Goal: Information Seeking & Learning: Find specific fact

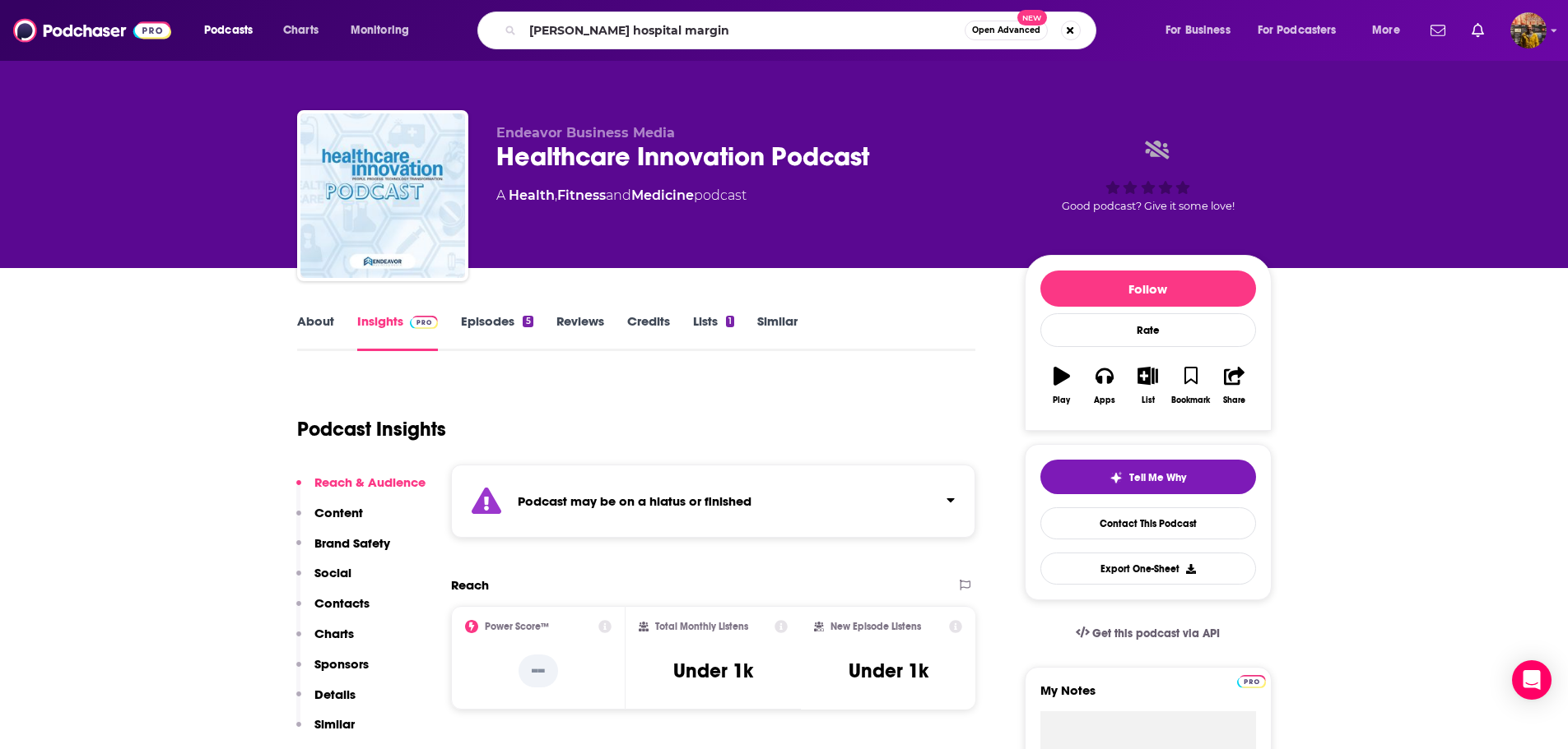
type input "[PERSON_NAME] hospital margins"
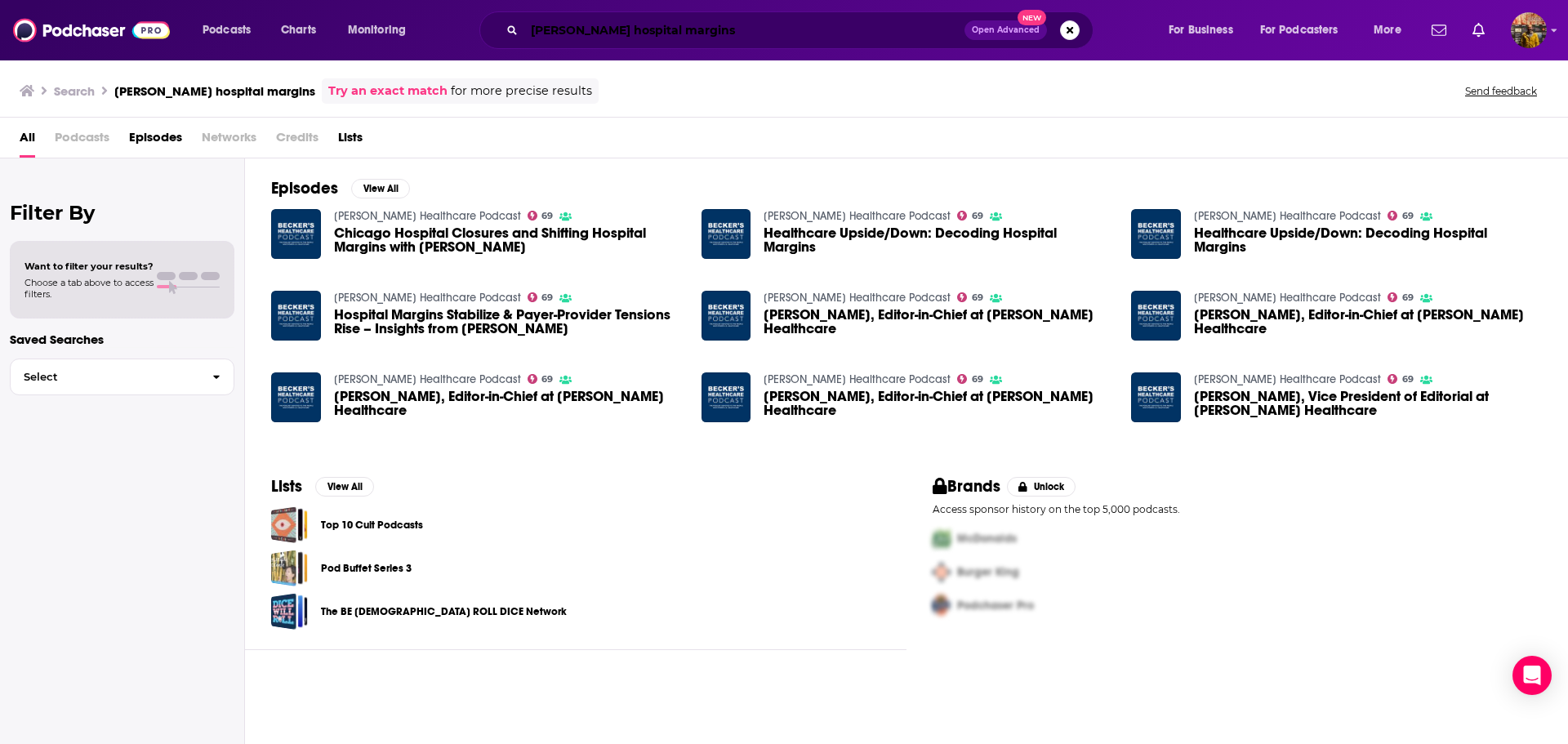
click at [708, 27] on input "[PERSON_NAME] hospital margins" at bounding box center [744, 31] width 440 height 26
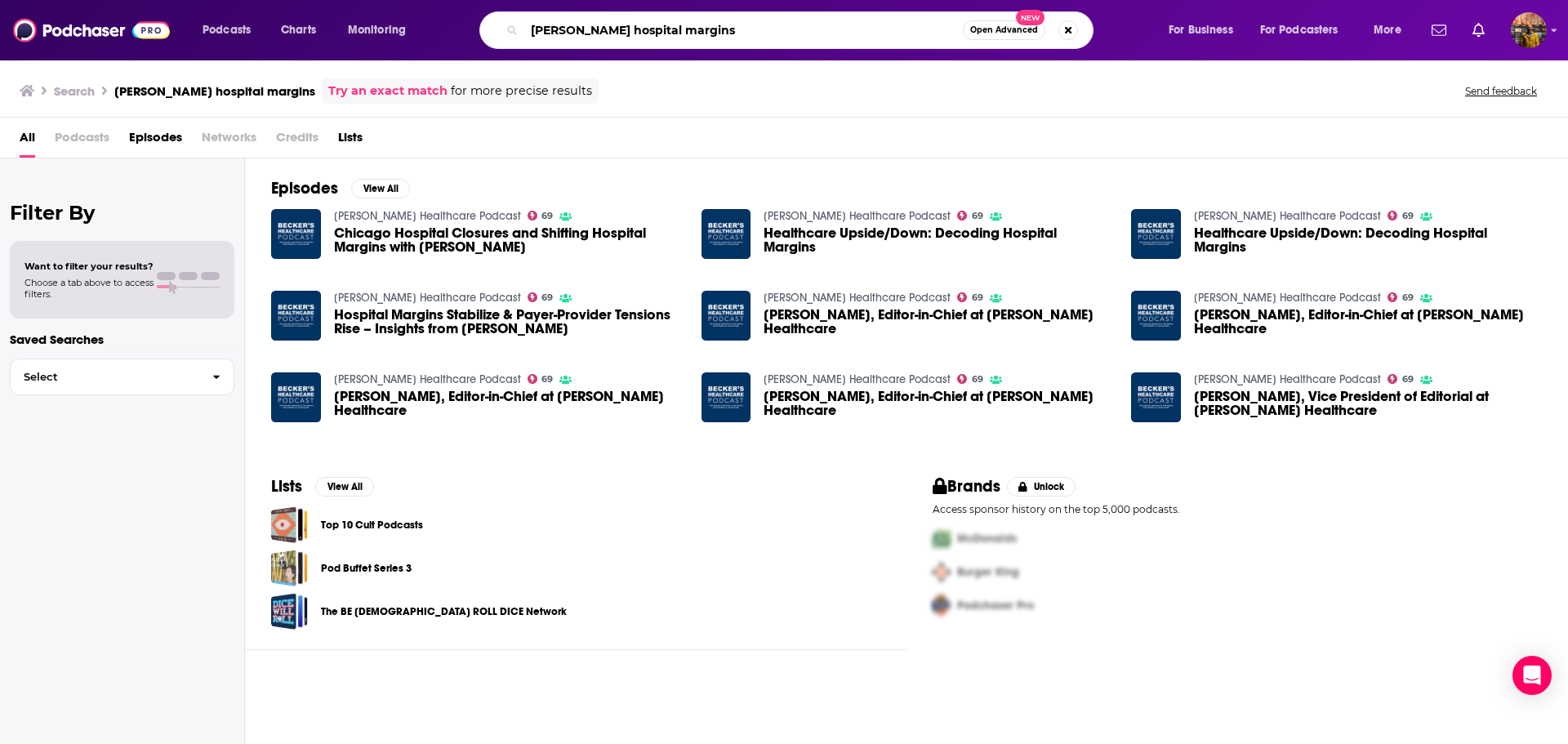
paste input "value-based care"
type input "[PERSON_NAME] hospital margins value-based care"
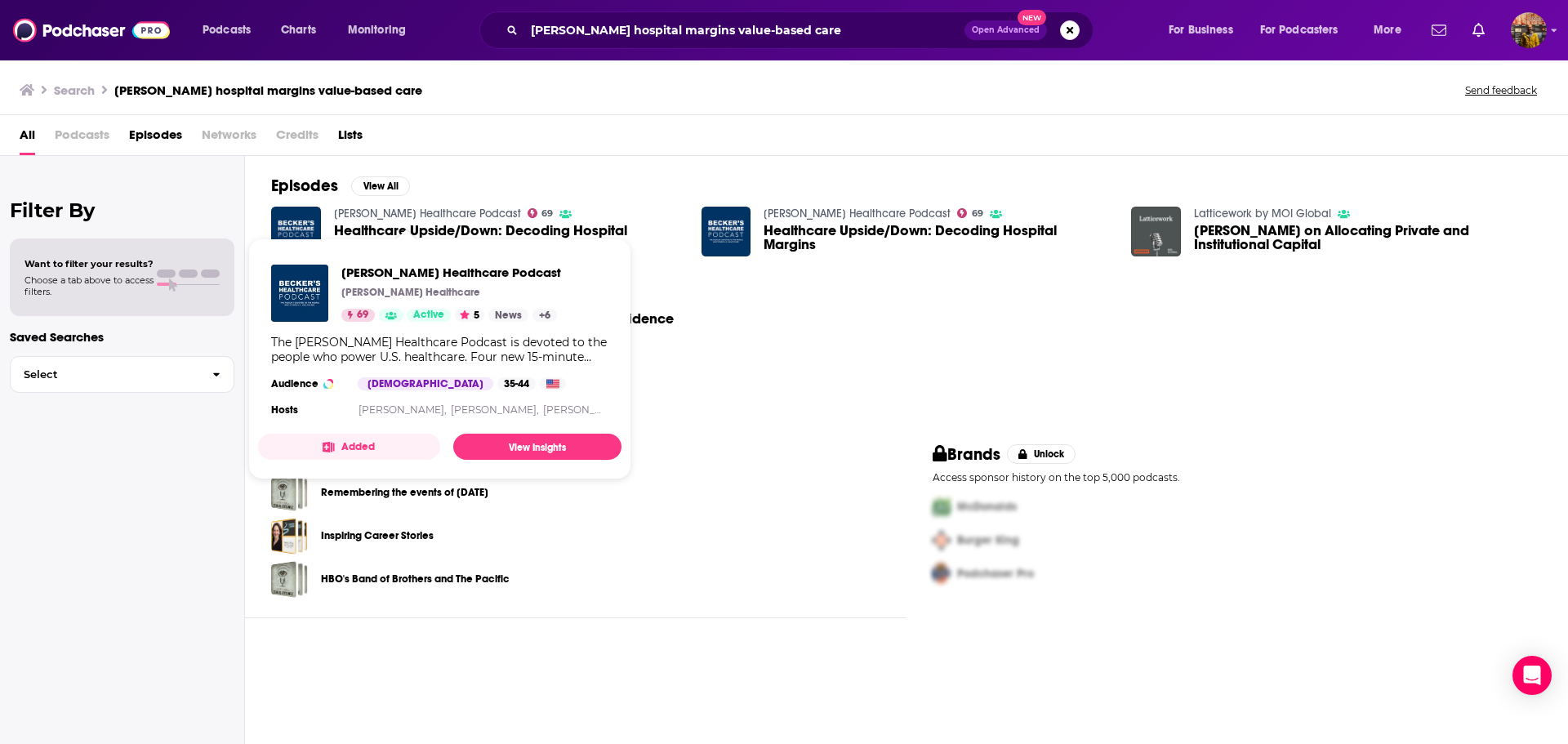
click at [359, 208] on link "[PERSON_NAME] Healthcare Podcast" at bounding box center [427, 214] width 187 height 14
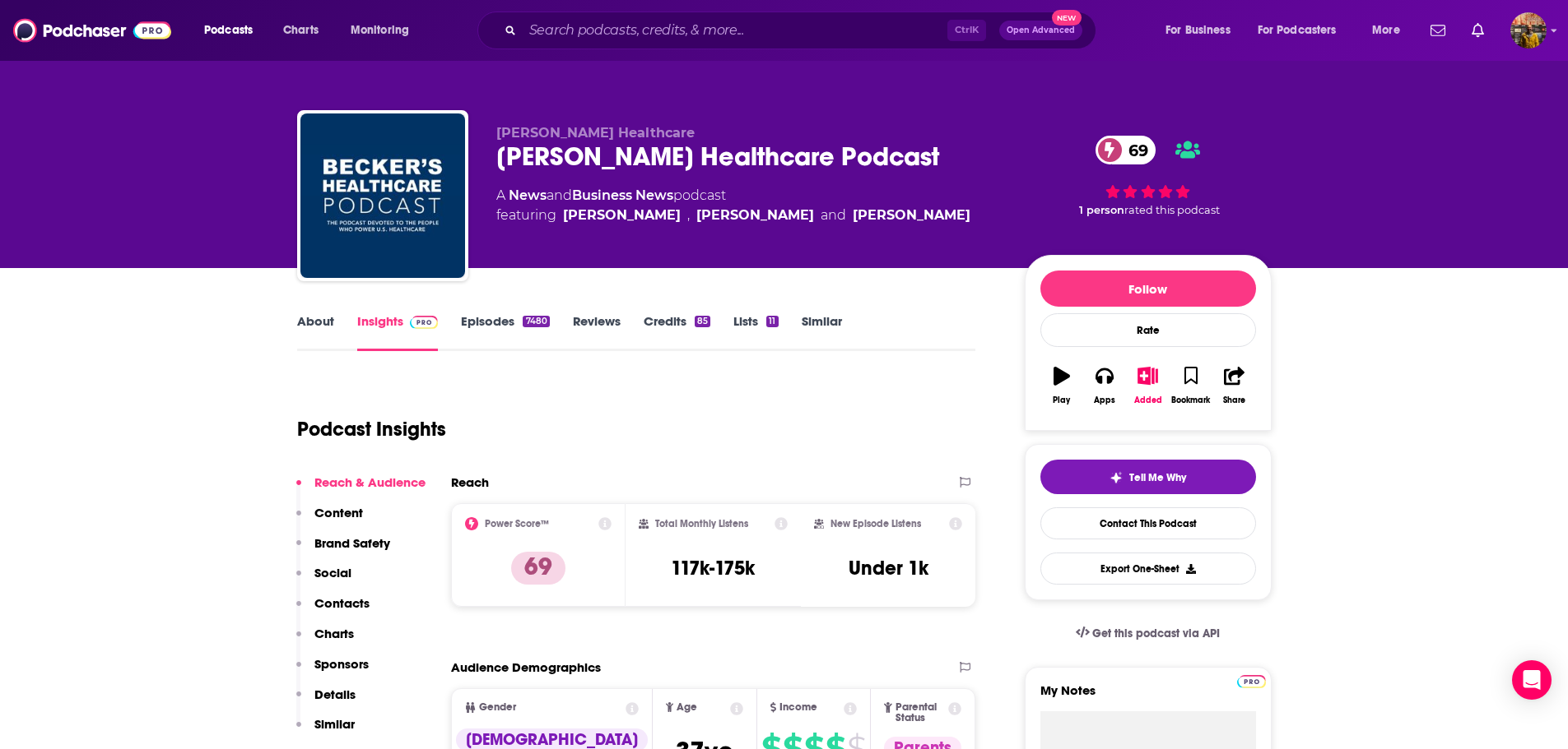
click at [484, 318] on link "Episodes 7480" at bounding box center [504, 332] width 88 height 38
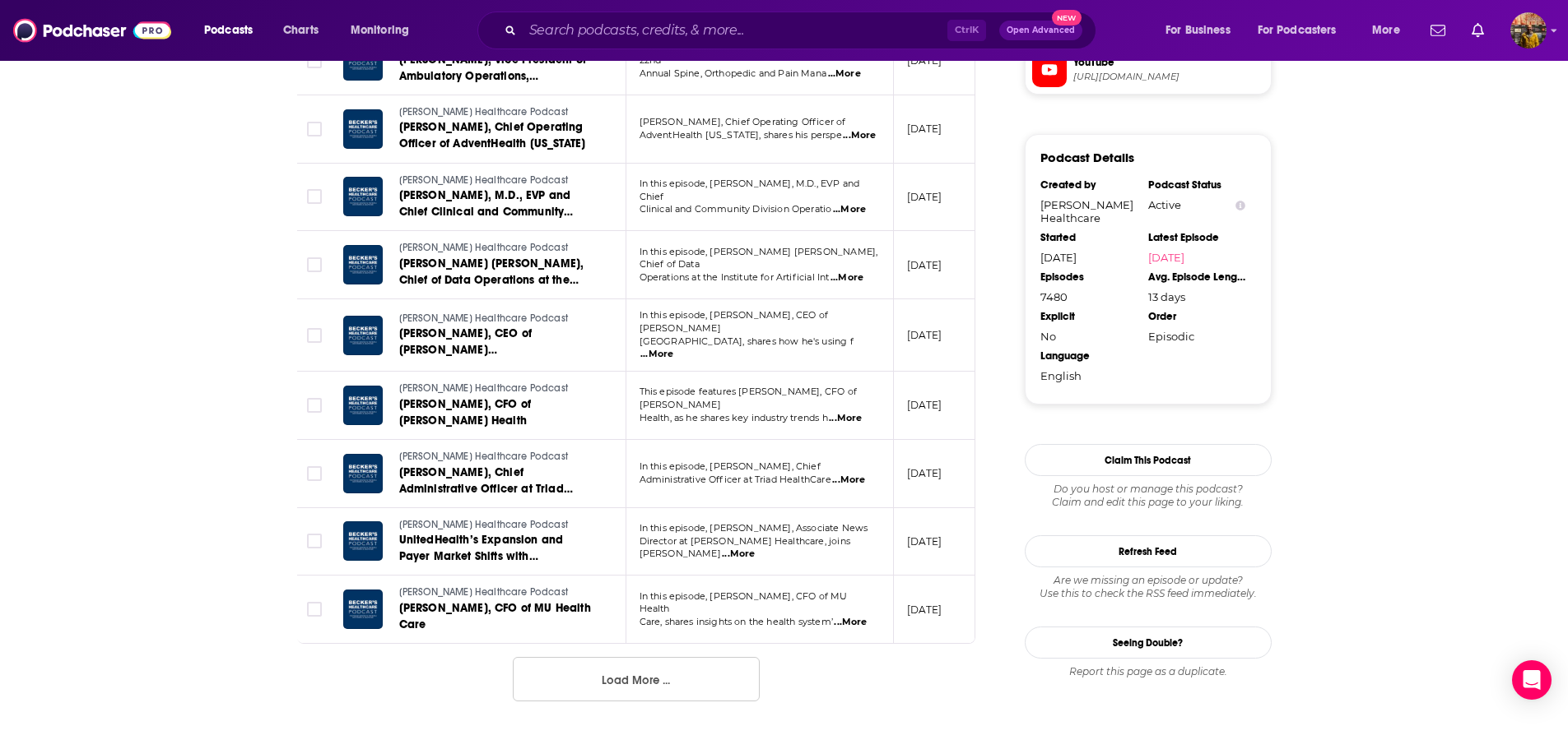
scroll to position [1721, 0]
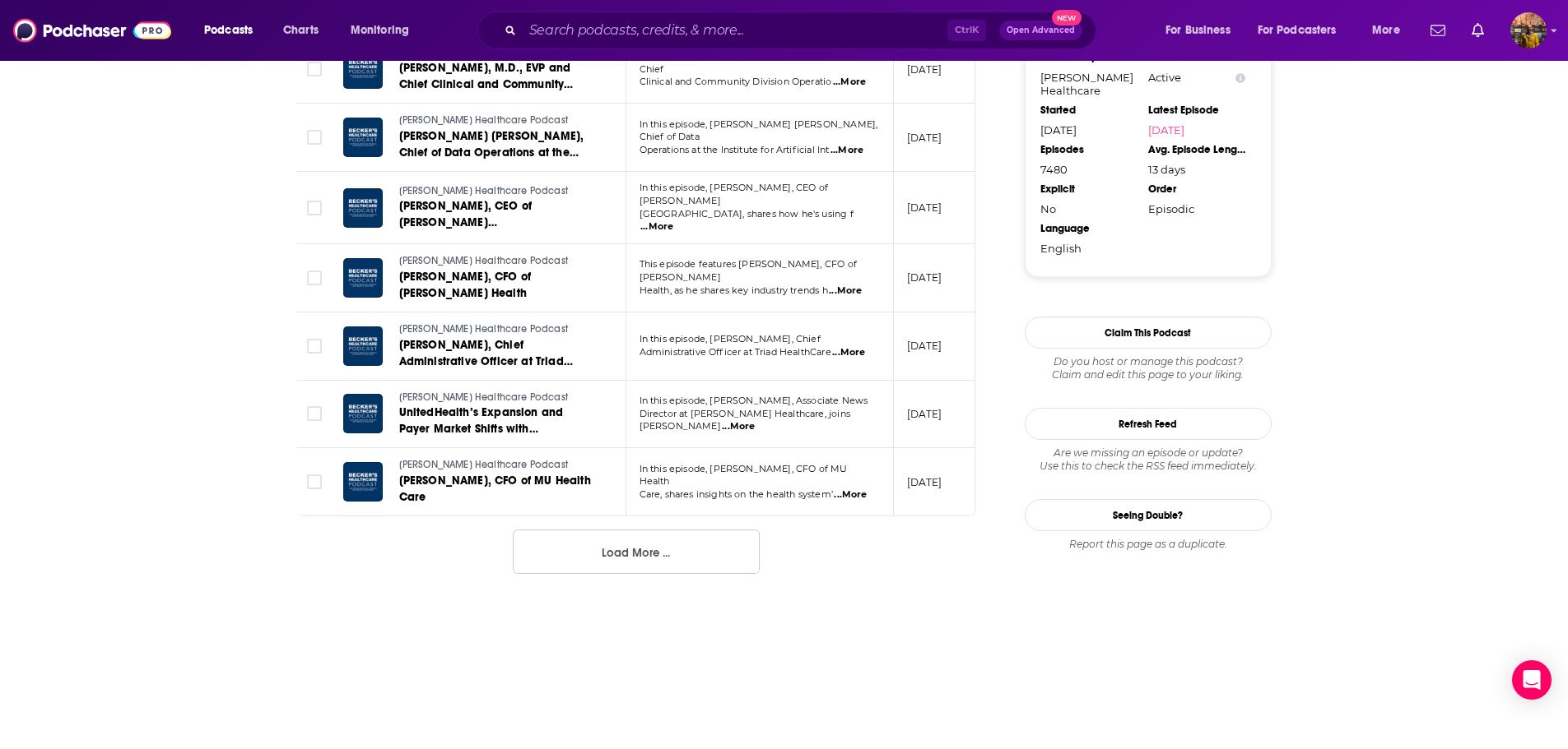
click at [677, 533] on button "Load More ..." at bounding box center [636, 552] width 247 height 44
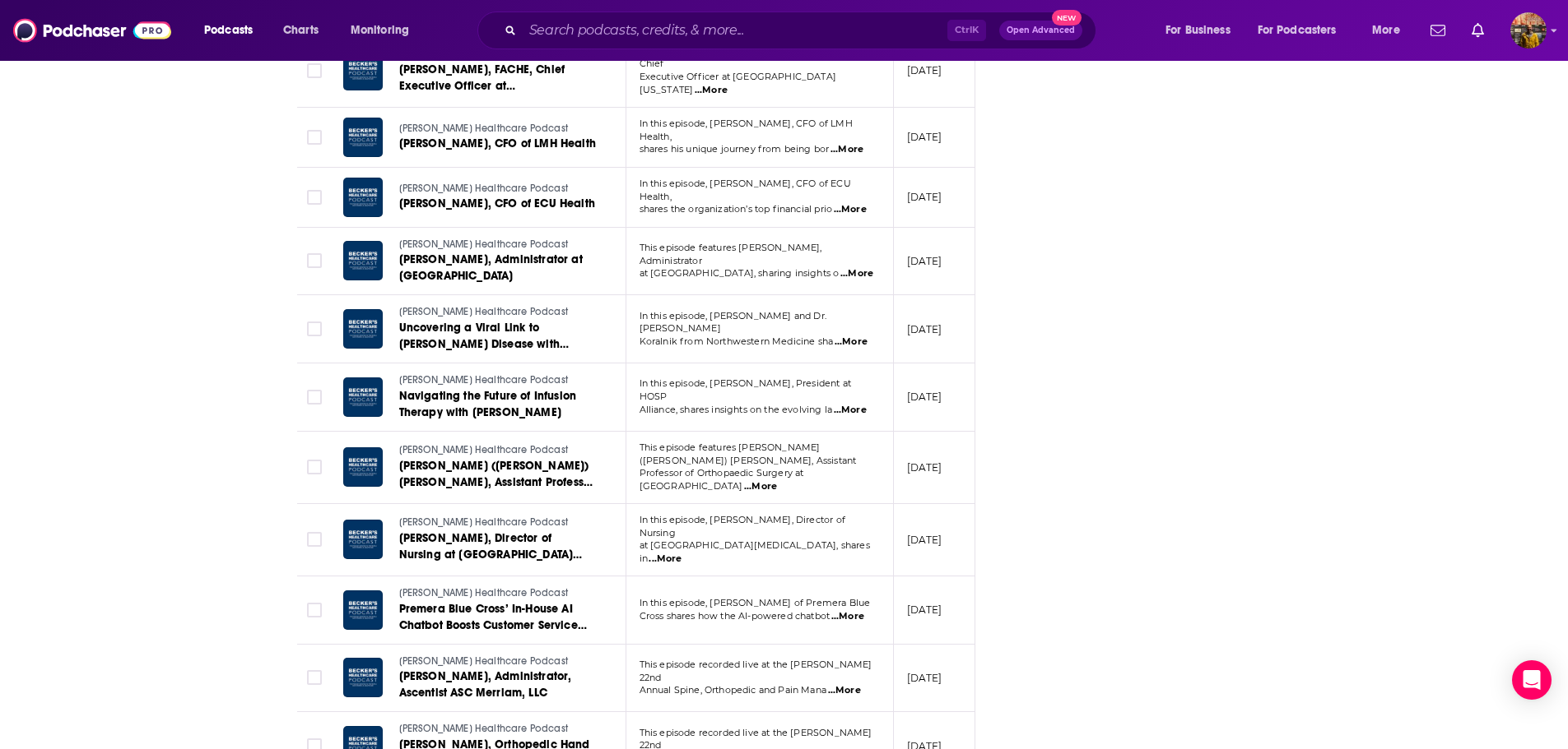
scroll to position [3241, 0]
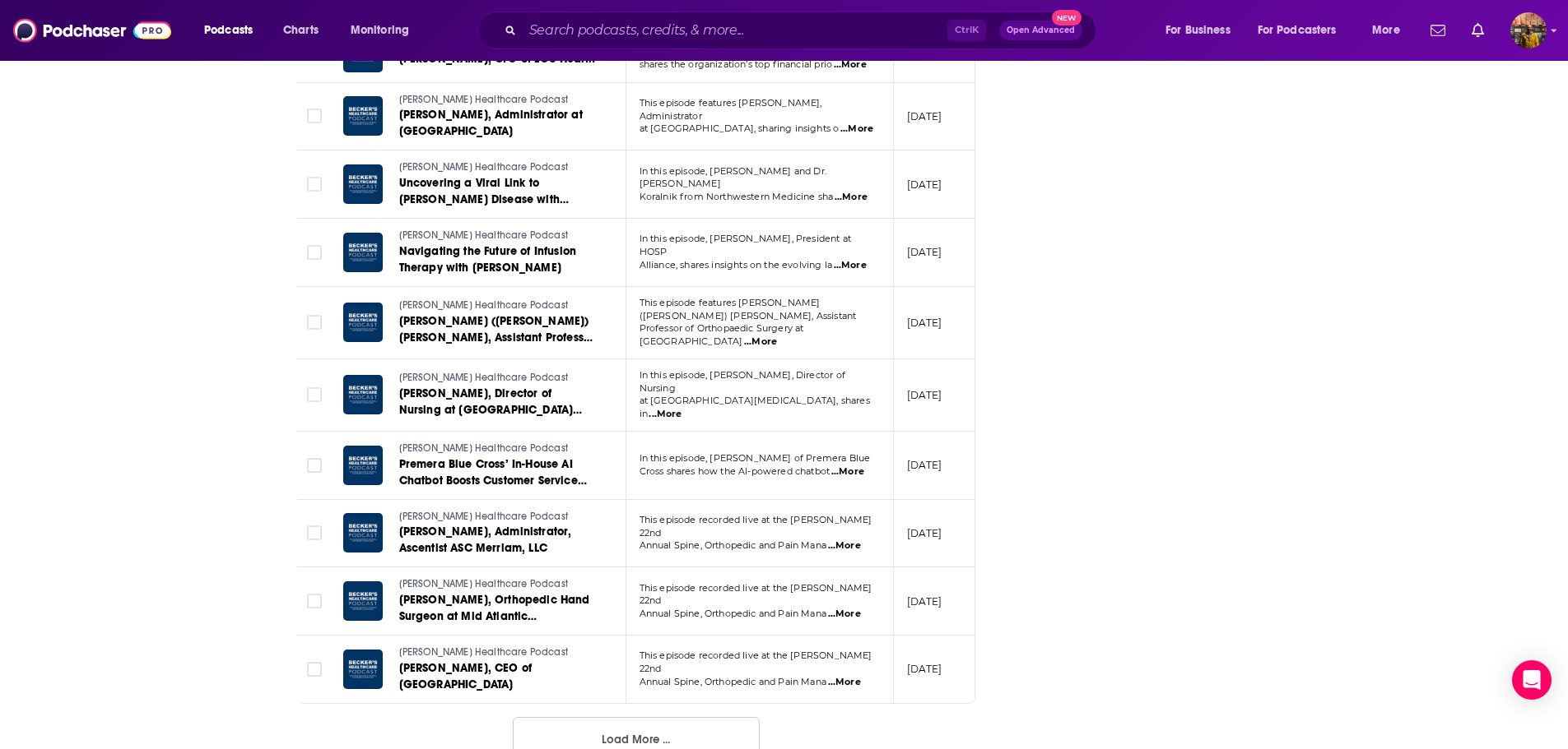
click at [645, 717] on button "Load More ..." at bounding box center [636, 739] width 247 height 44
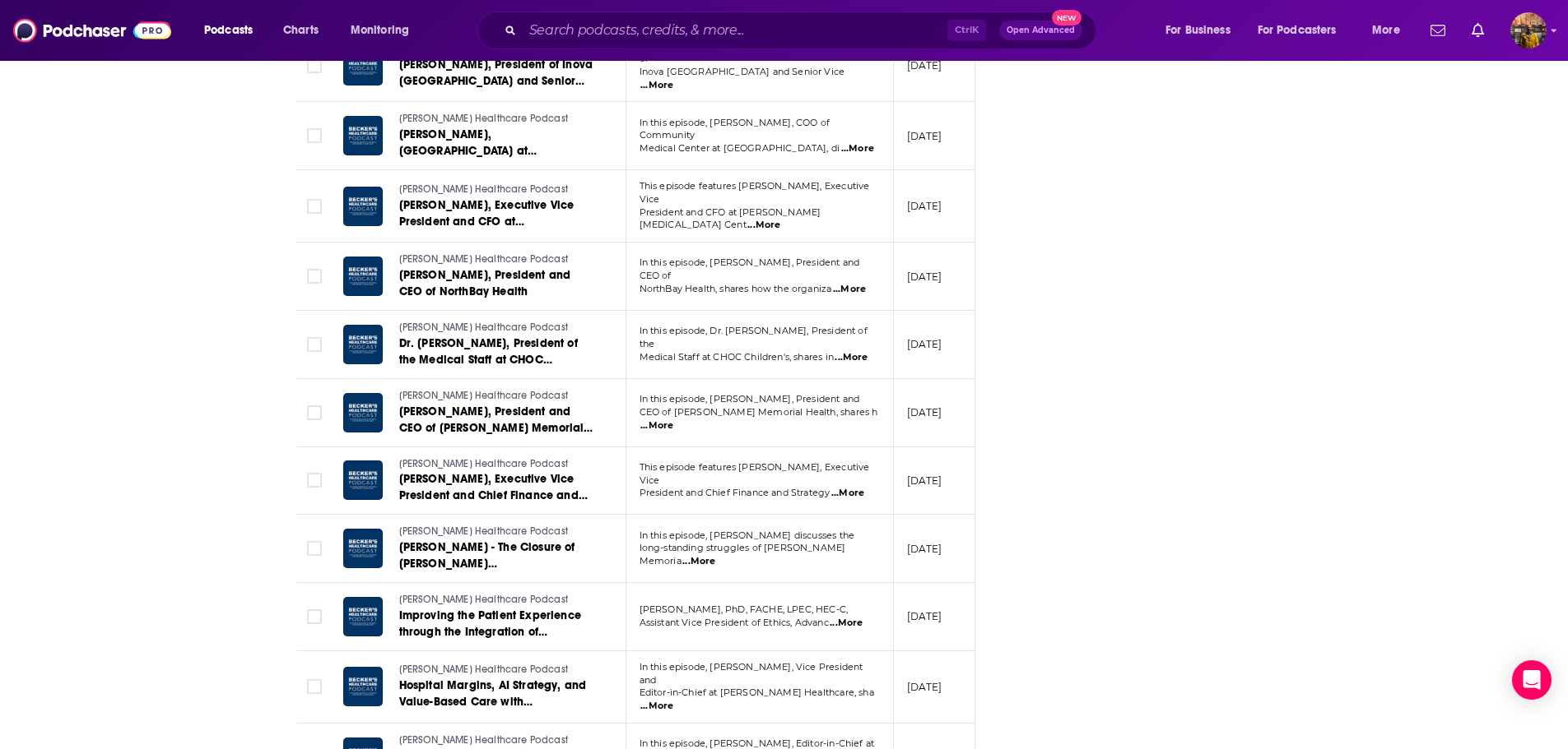
scroll to position [4475, 0]
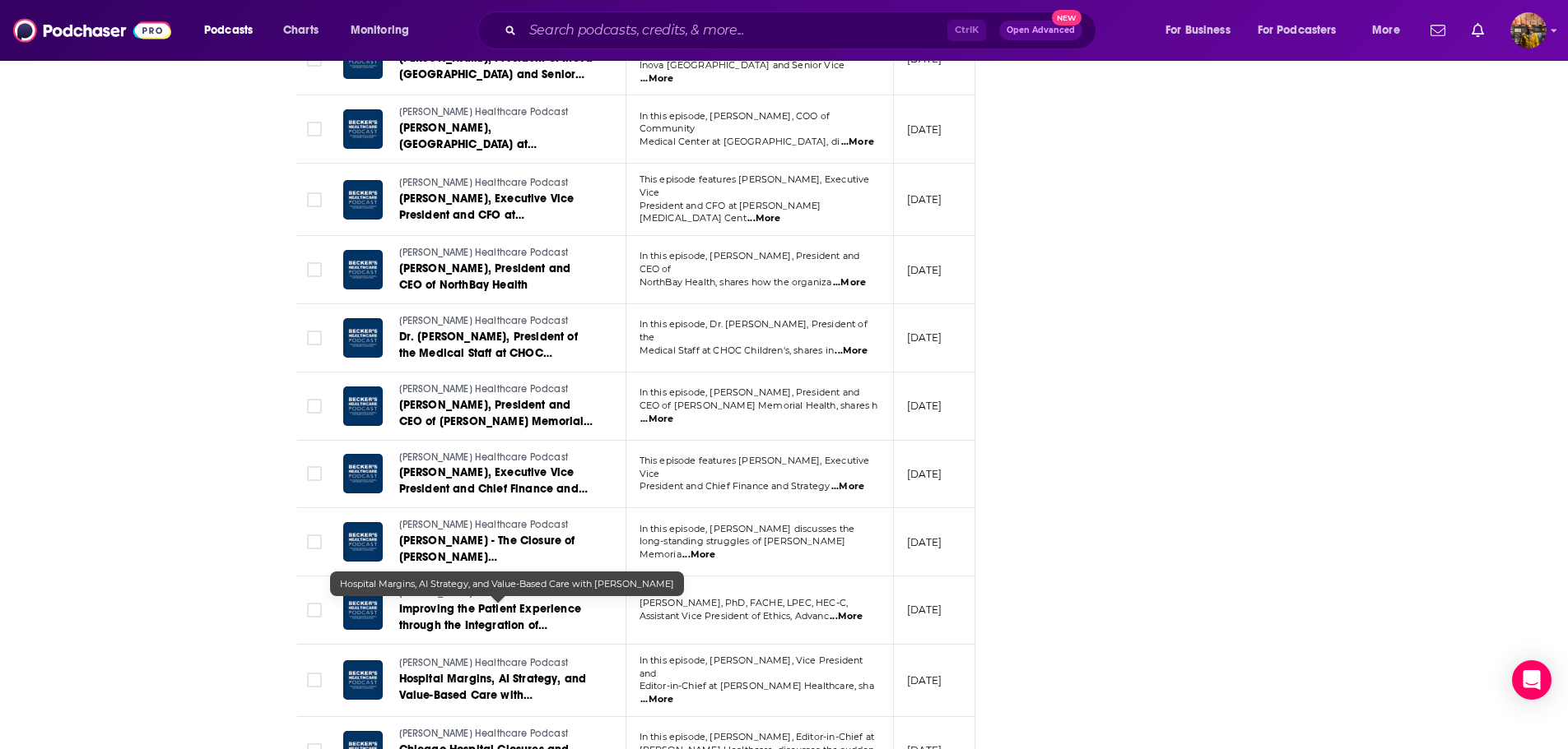
click at [526, 672] on span "Hospital Margins, AI Strategy, and Value-Based Care with [PERSON_NAME]" at bounding box center [493, 695] width 188 height 47
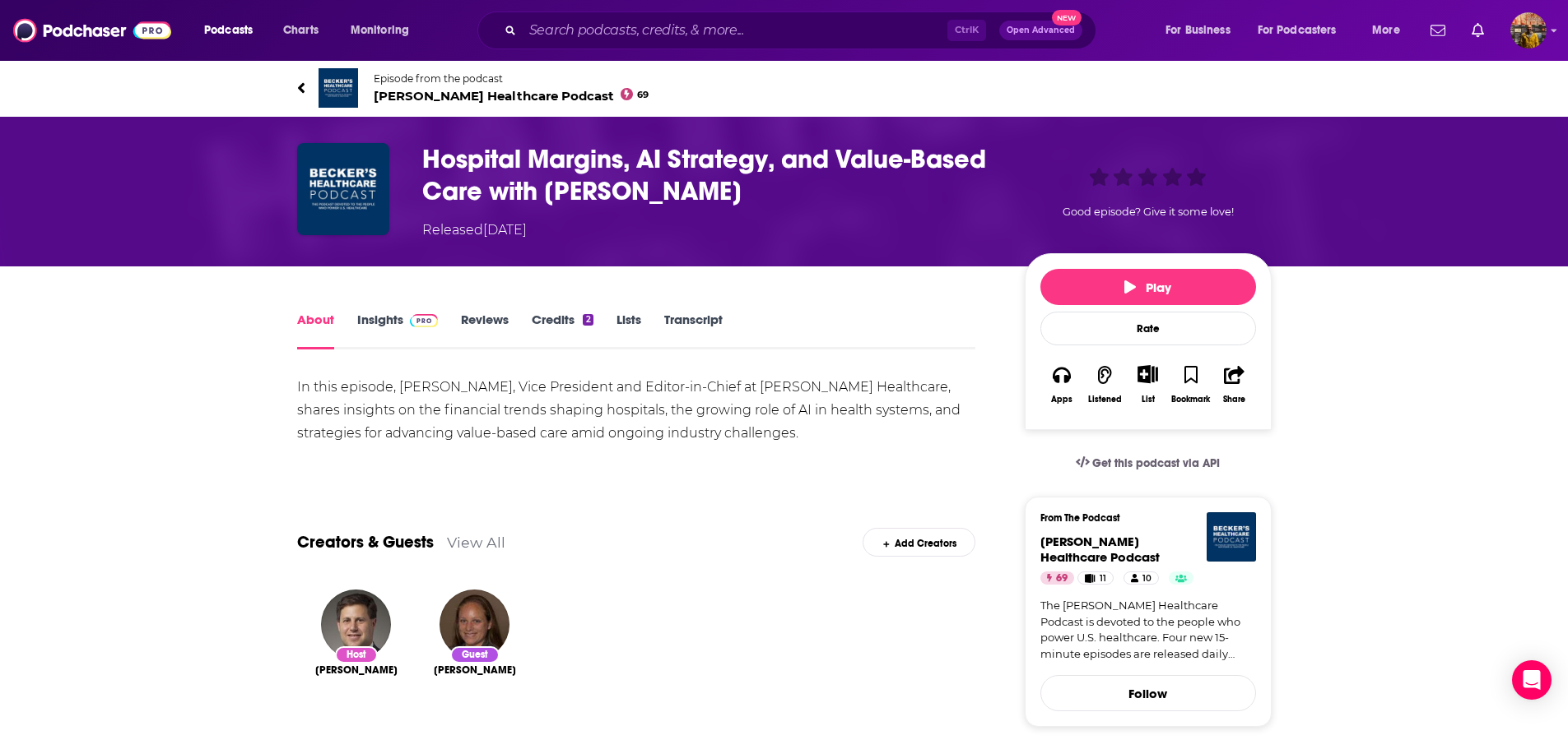
click at [707, 321] on link "Transcript" at bounding box center [694, 330] width 58 height 38
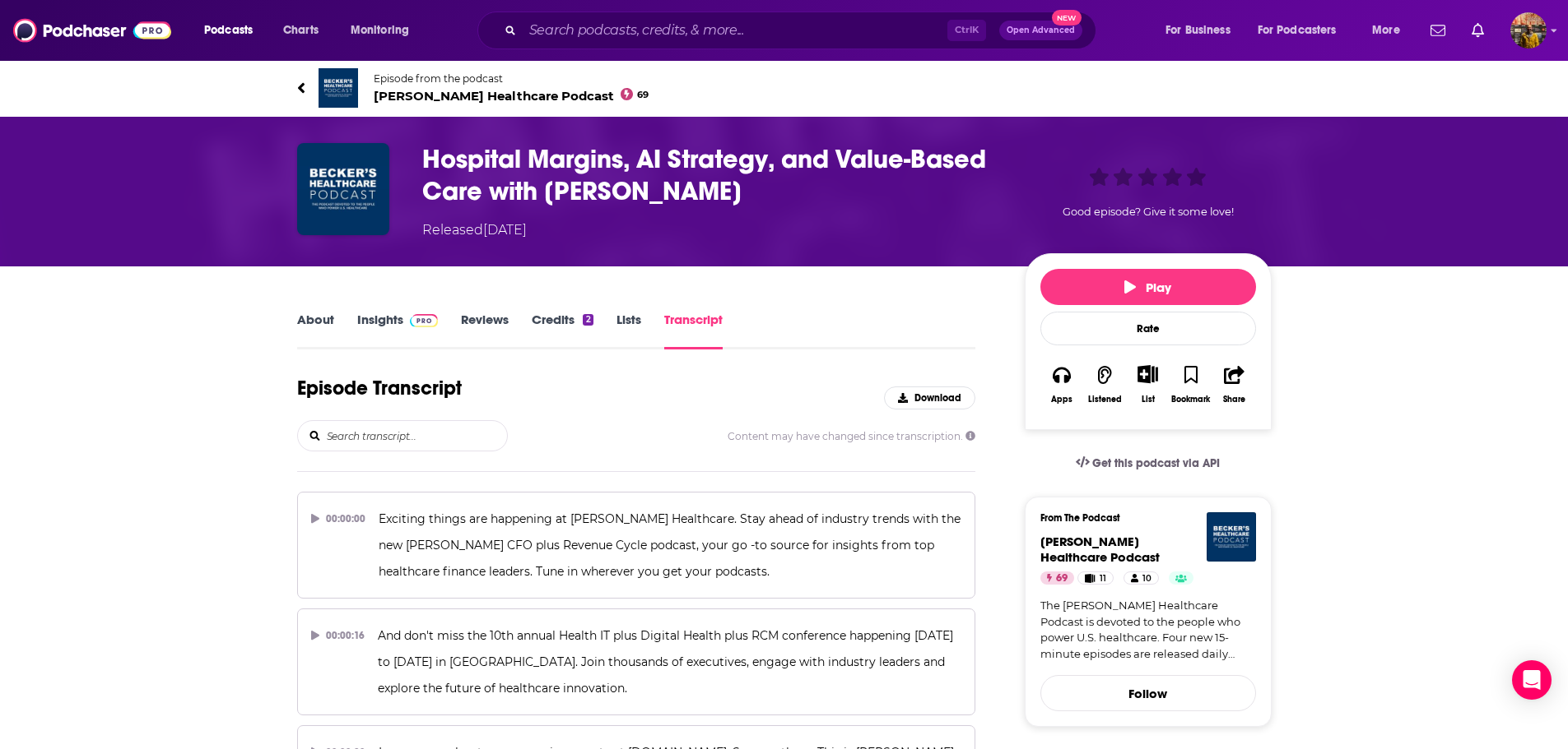
click at [422, 431] on input "search" at bounding box center [415, 436] width 182 height 29
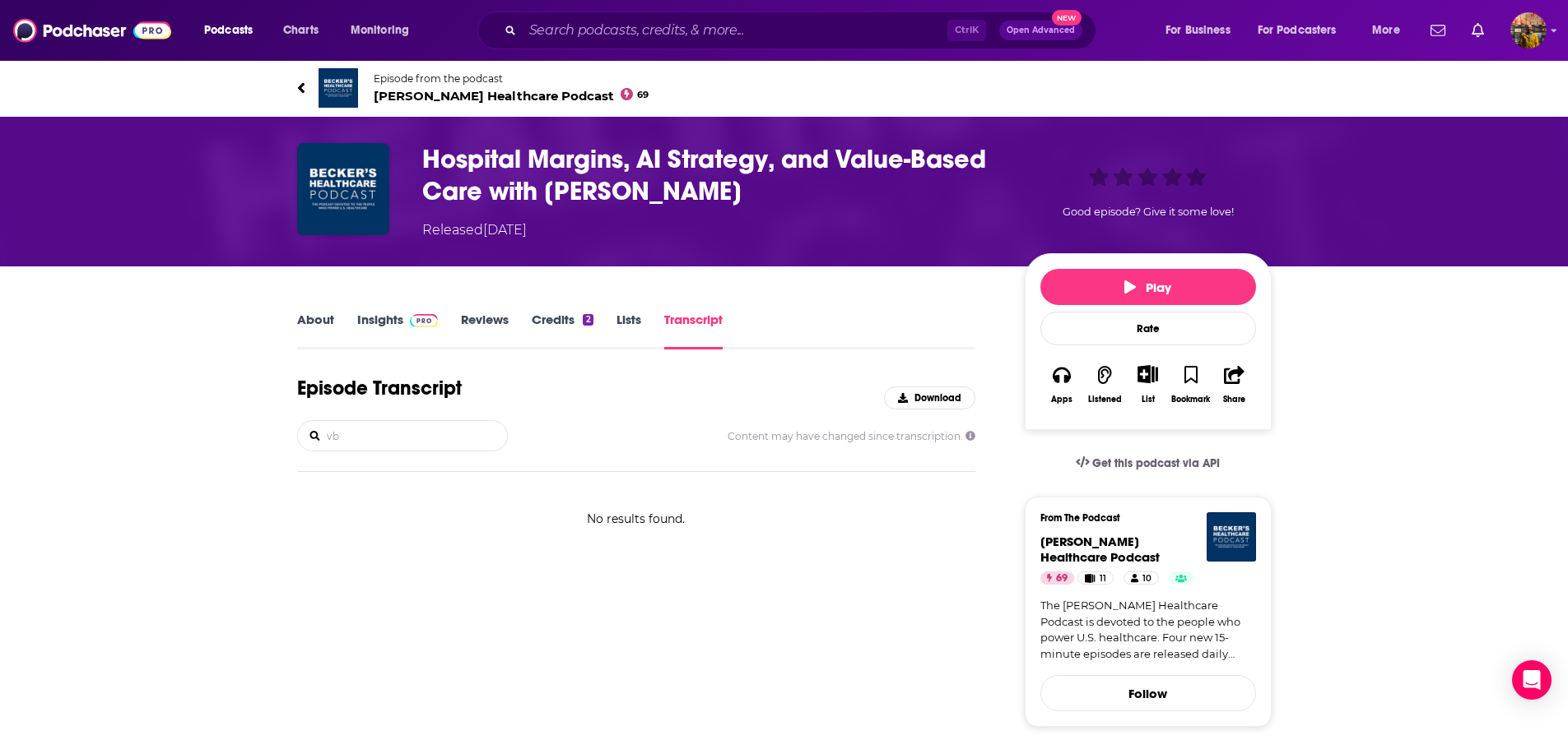
type input "v"
paste input "value-based care"
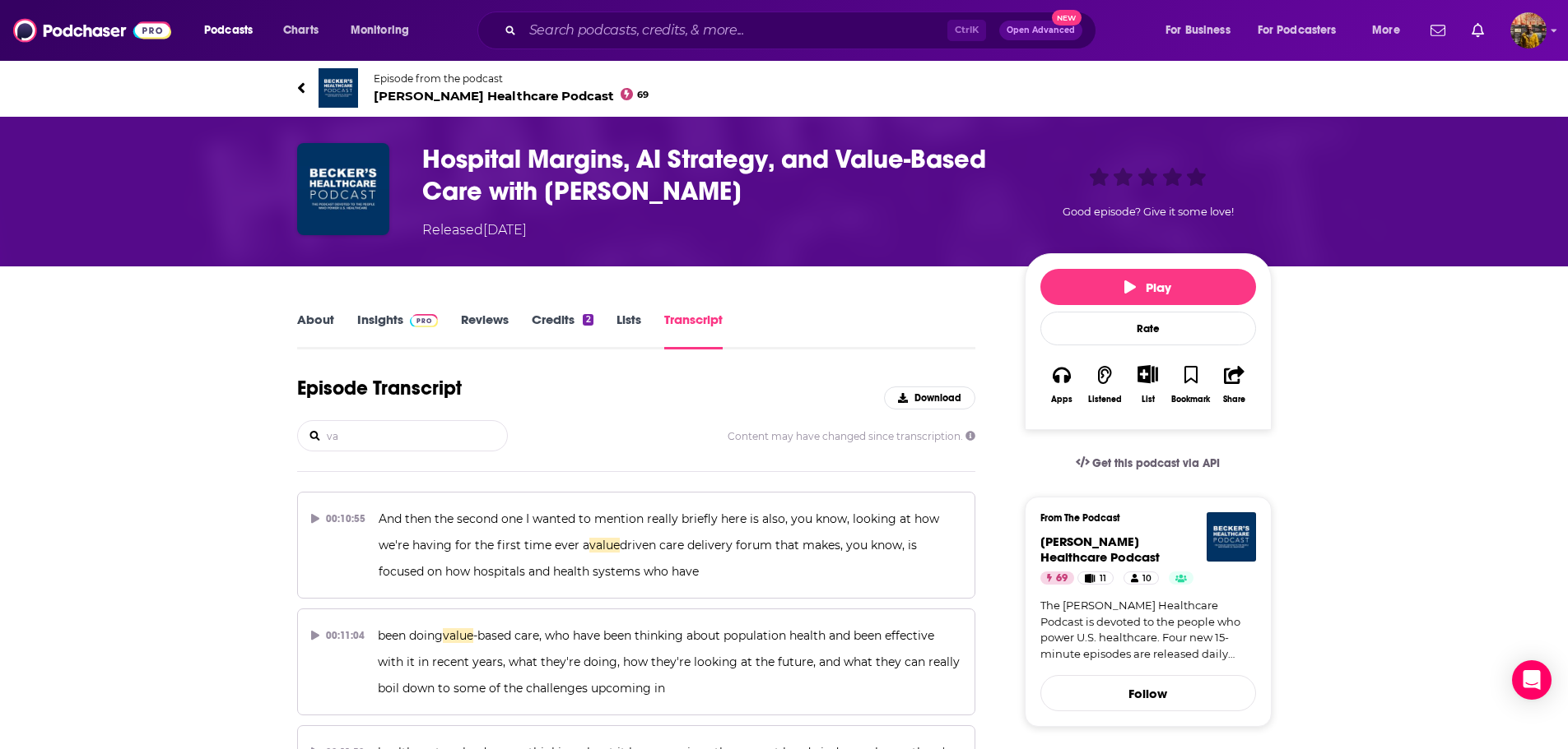
type input "v"
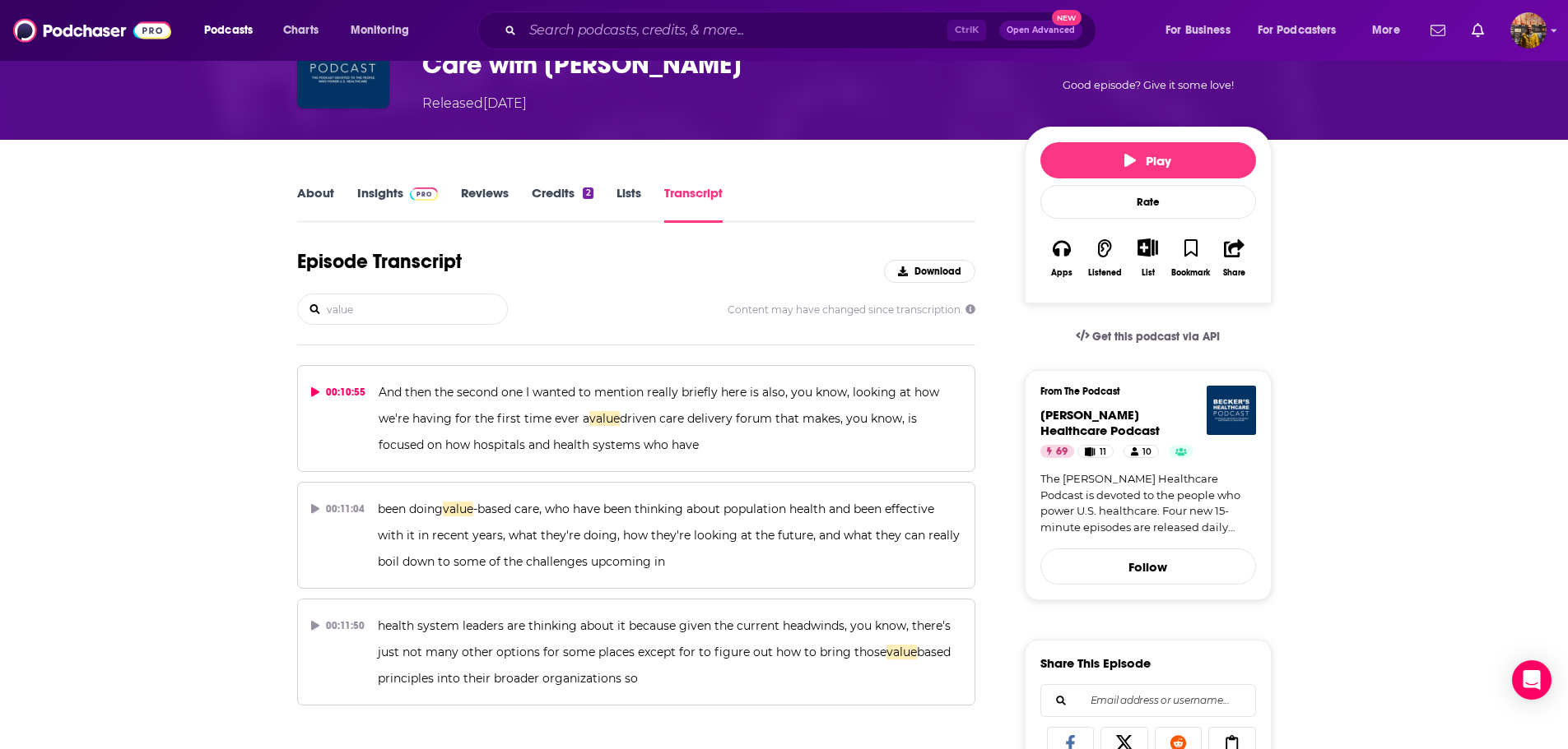
scroll to position [165, 0]
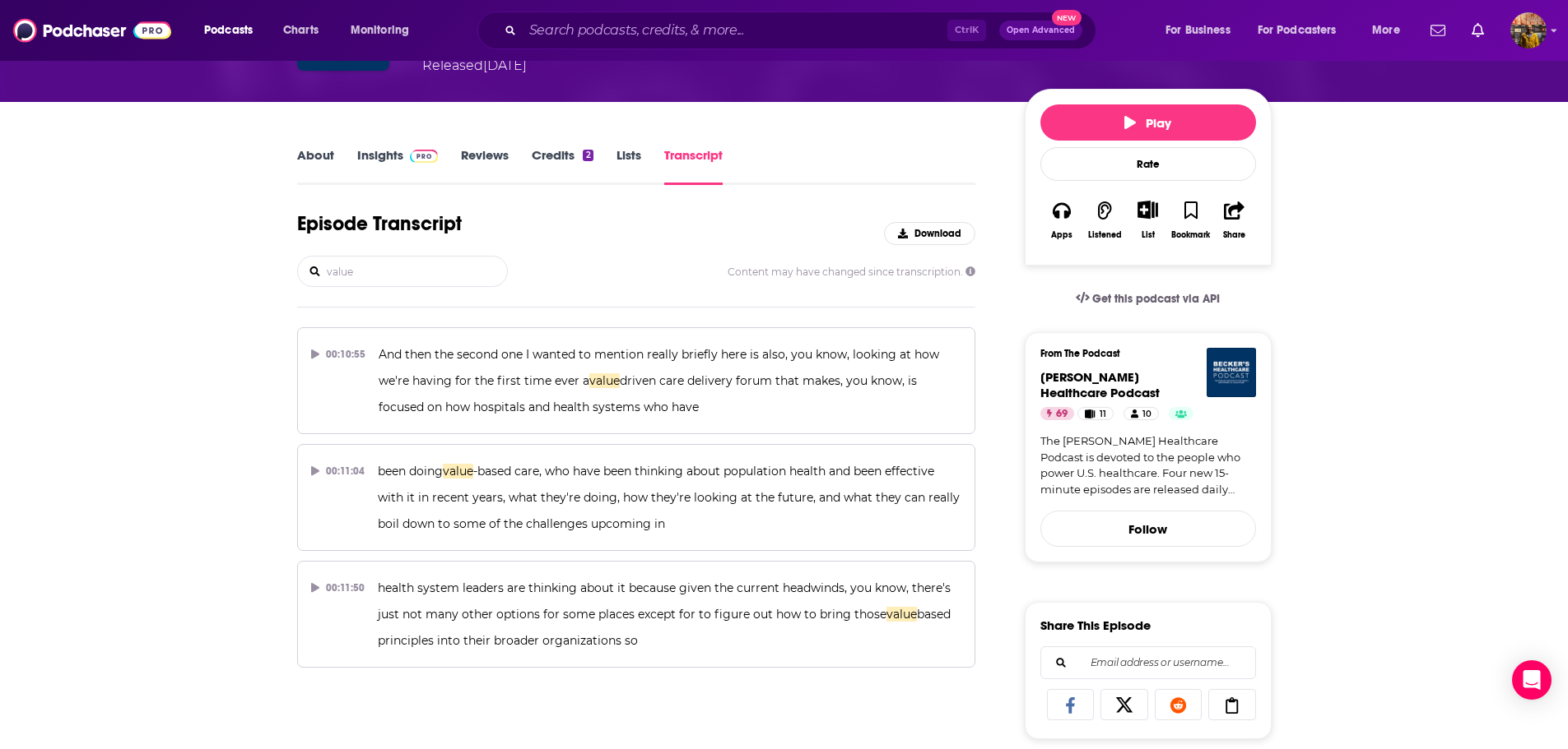
type input "value"
